Goal: Browse casually

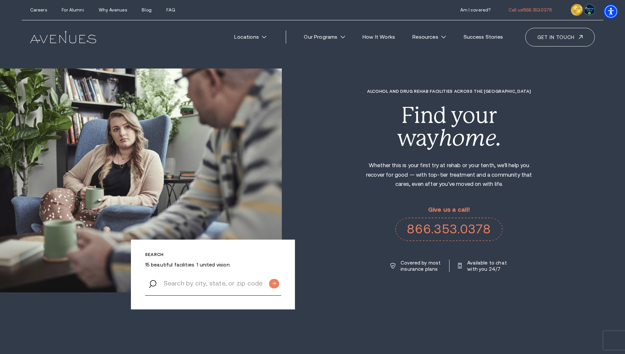
click at [324, 105] on div "Alcohol and Drug Rehab Facilities across the [GEOGRAPHIC_DATA] Find your way ho…" at bounding box center [453, 180] width 343 height 183
